Goal: Task Accomplishment & Management: Manage account settings

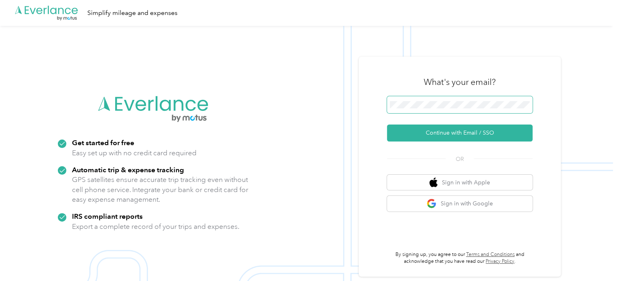
click at [512, 109] on span at bounding box center [459, 104] width 145 height 17
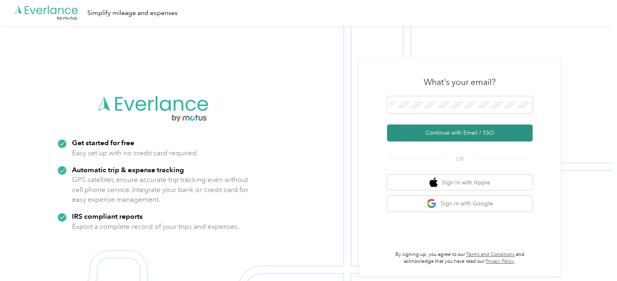
click at [486, 130] on button "Continue with Email / SSO" at bounding box center [459, 132] width 145 height 17
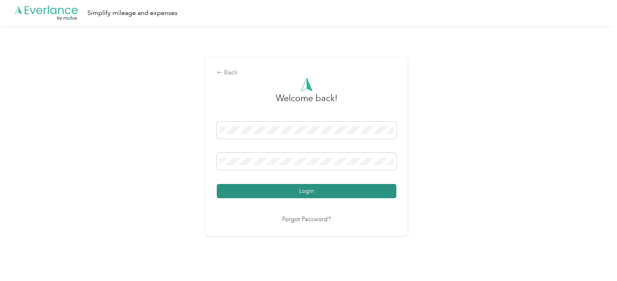
click at [297, 194] on button "Login" at bounding box center [306, 191] width 179 height 14
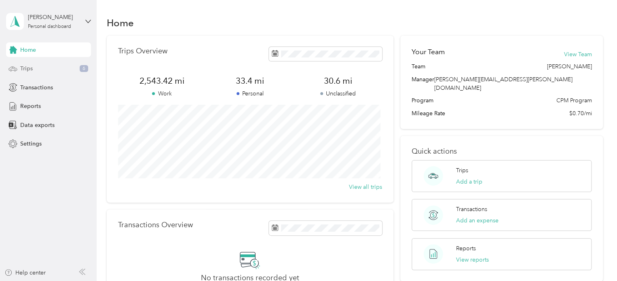
click at [49, 72] on div "Trips 6" at bounding box center [48, 68] width 85 height 15
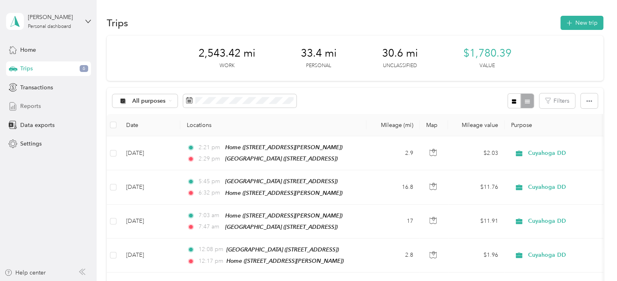
click at [32, 107] on span "Reports" at bounding box center [30, 106] width 21 height 8
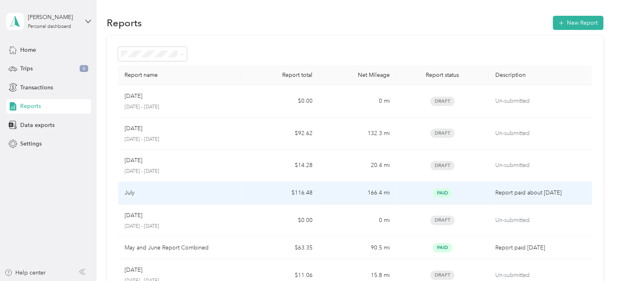
click at [309, 192] on td "$116.48" at bounding box center [279, 193] width 77 height 23
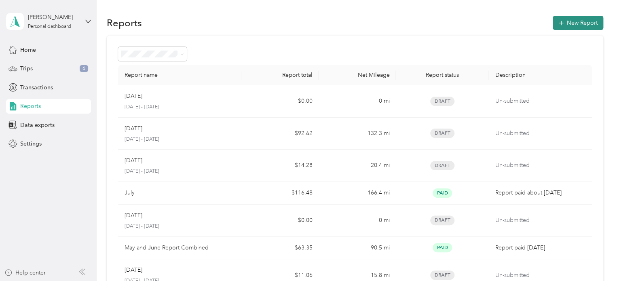
click at [578, 22] on button "New Report" at bounding box center [577, 23] width 51 height 14
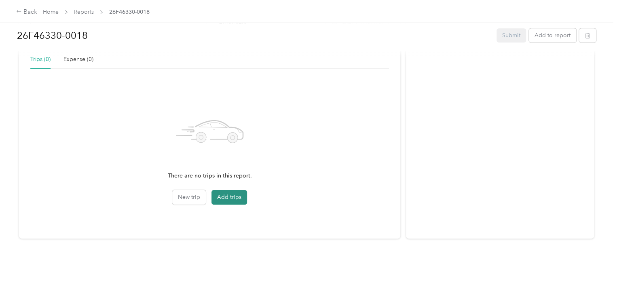
scroll to position [196, 0]
click at [227, 191] on button "Add trips" at bounding box center [229, 197] width 36 height 15
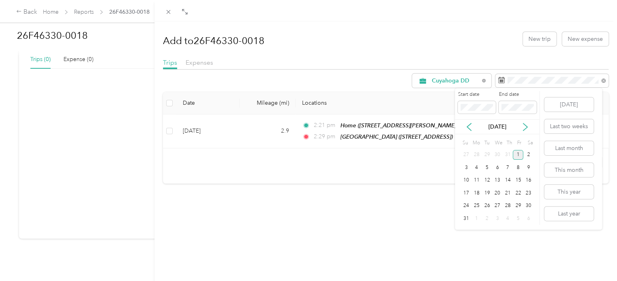
click at [519, 154] on div "1" at bounding box center [517, 155] width 11 height 10
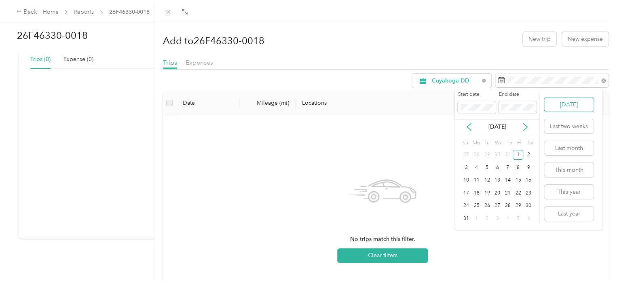
click at [564, 103] on button "[DATE]" at bounding box center [568, 104] width 49 height 14
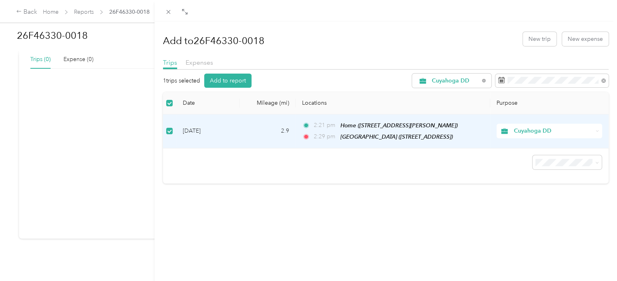
click at [560, 59] on div "Trips Expenses" at bounding box center [386, 64] width 446 height 12
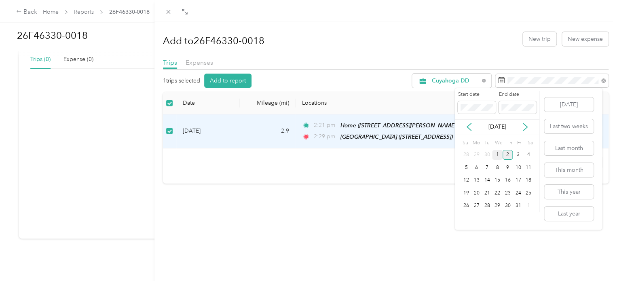
click at [495, 153] on div "1" at bounding box center [497, 155] width 11 height 10
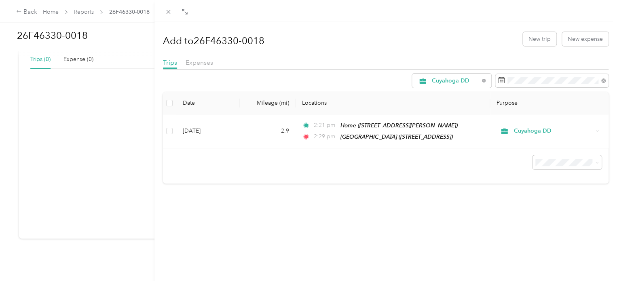
click at [412, 51] on div "Add to 26F46330-0018 New trip New expense Trips Expenses Cuyahoga DD Date Milea…" at bounding box center [386, 105] width 446 height 156
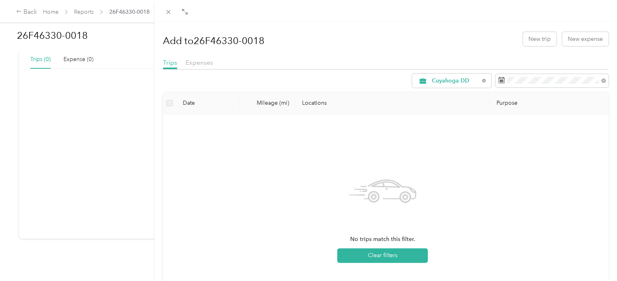
click at [410, 181] on icon at bounding box center [382, 191] width 68 height 68
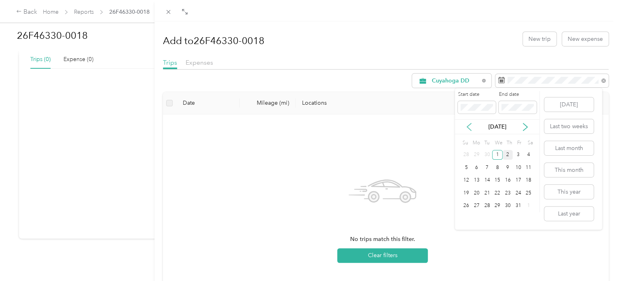
click at [469, 127] on icon at bounding box center [469, 127] width 8 height 8
click at [516, 154] on div "1" at bounding box center [517, 155] width 11 height 10
click at [578, 106] on button "[DATE]" at bounding box center [568, 104] width 49 height 14
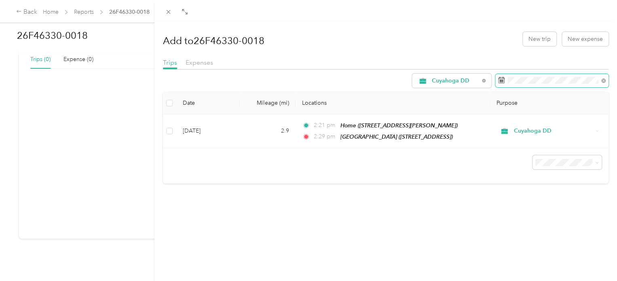
click at [526, 84] on span at bounding box center [551, 81] width 113 height 14
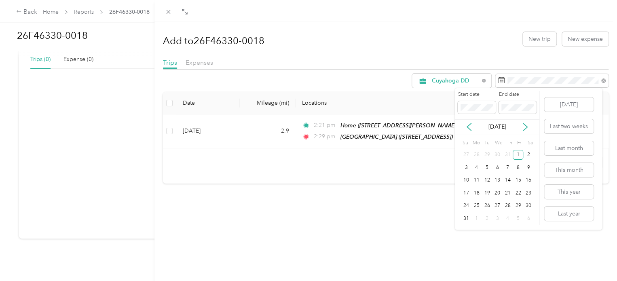
click at [493, 126] on p "[DATE]" at bounding box center [497, 126] width 34 height 8
click at [527, 126] on icon at bounding box center [525, 126] width 4 height 7
click at [527, 126] on icon at bounding box center [525, 127] width 8 height 8
click at [497, 153] on div "1" at bounding box center [497, 155] width 11 height 10
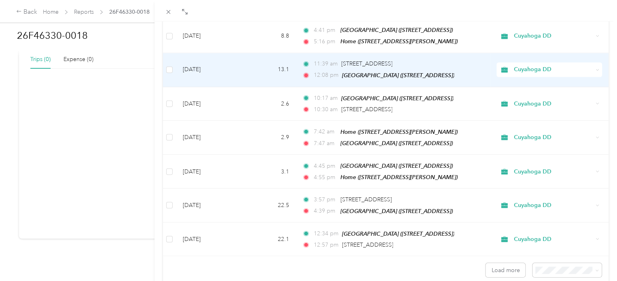
scroll to position [724, 0]
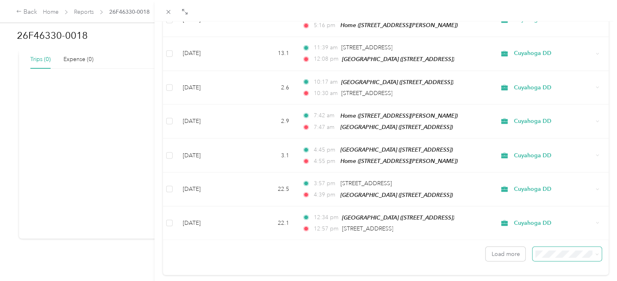
click at [551, 246] on span at bounding box center [566, 253] width 69 height 14
click at [542, 221] on li "100 per load" at bounding box center [560, 217] width 69 height 14
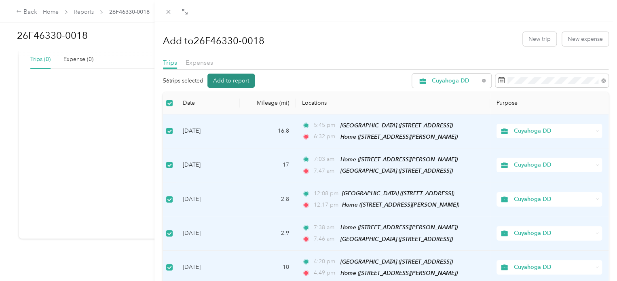
click at [234, 82] on button "Add to report" at bounding box center [230, 81] width 47 height 14
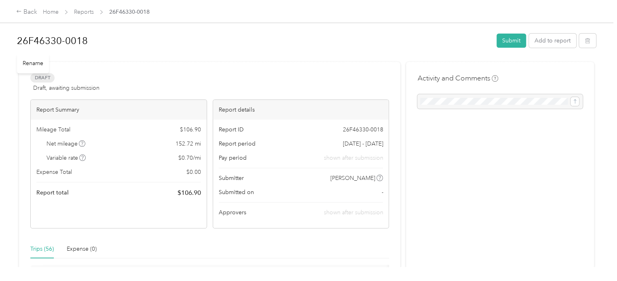
click at [68, 42] on h1 "26F46330-0018" at bounding box center [253, 40] width 473 height 19
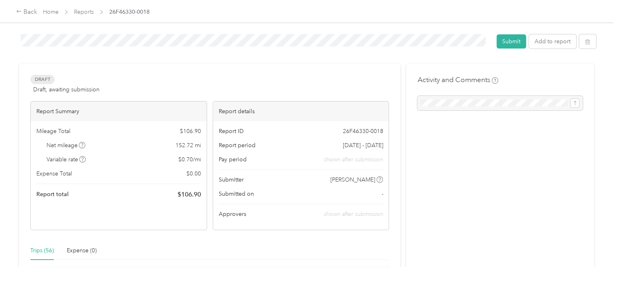
click at [141, 60] on div at bounding box center [306, 60] width 579 height 8
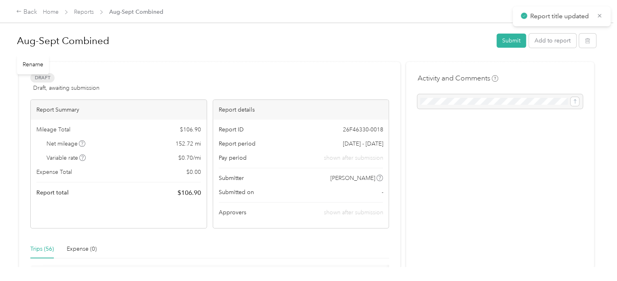
click at [232, 43] on h1 "Aug-Sept Combined" at bounding box center [253, 40] width 473 height 19
click at [499, 42] on button "Submit" at bounding box center [510, 41] width 29 height 14
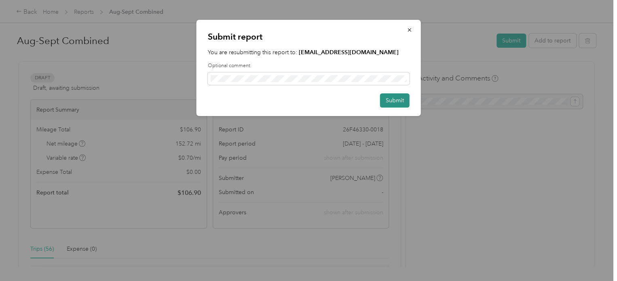
click at [401, 99] on button "Submit" at bounding box center [394, 100] width 29 height 14
